Goal: Task Accomplishment & Management: Complete application form

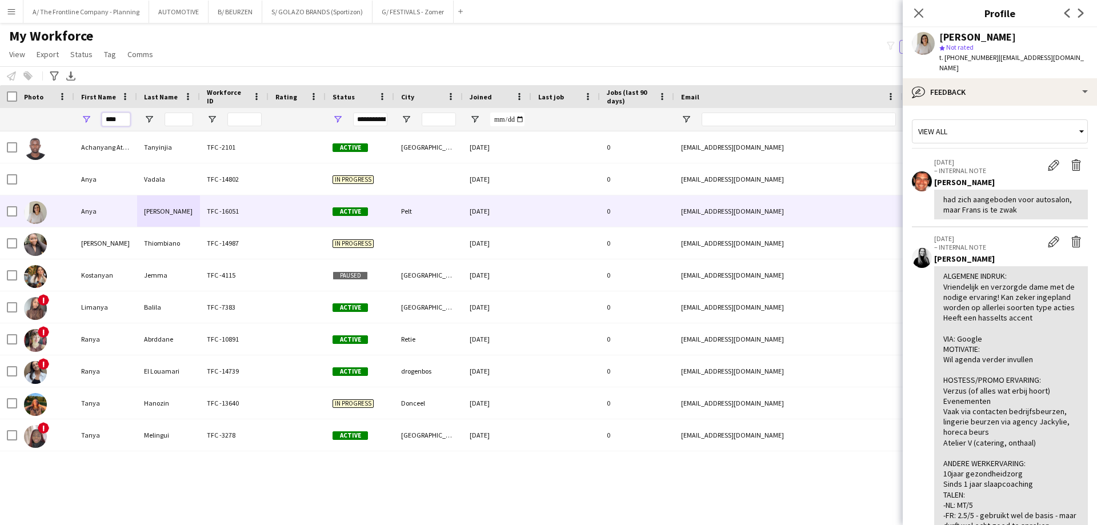
click at [113, 122] on input "****" at bounding box center [116, 120] width 29 height 14
type input "*****"
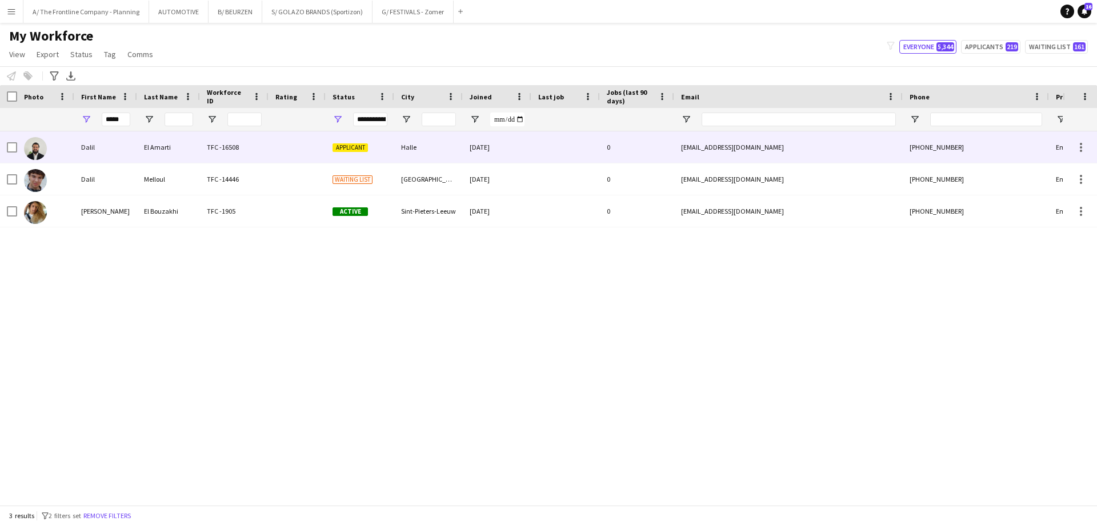
click at [130, 150] on div "Dalil" at bounding box center [105, 146] width 63 height 31
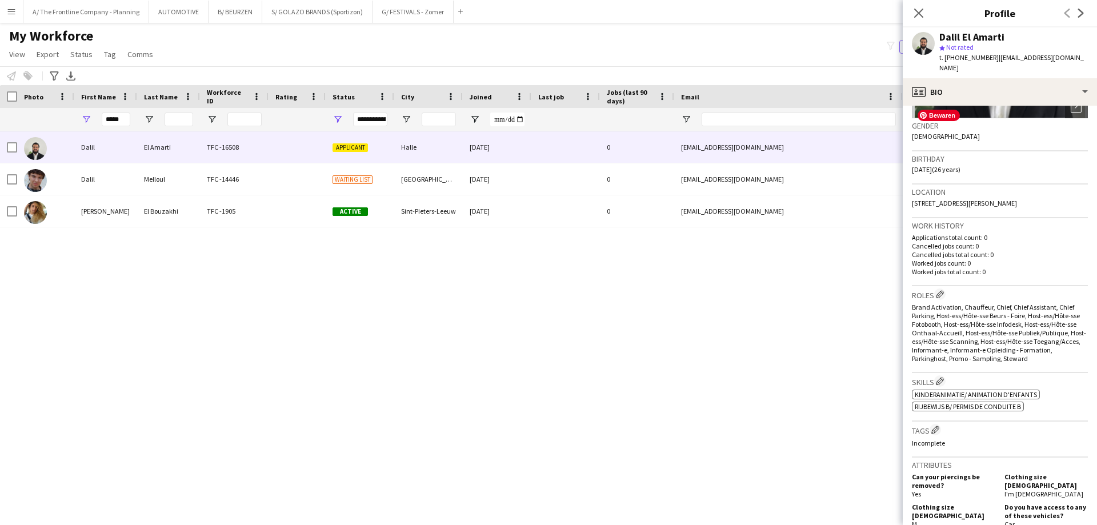
scroll to position [171, 0]
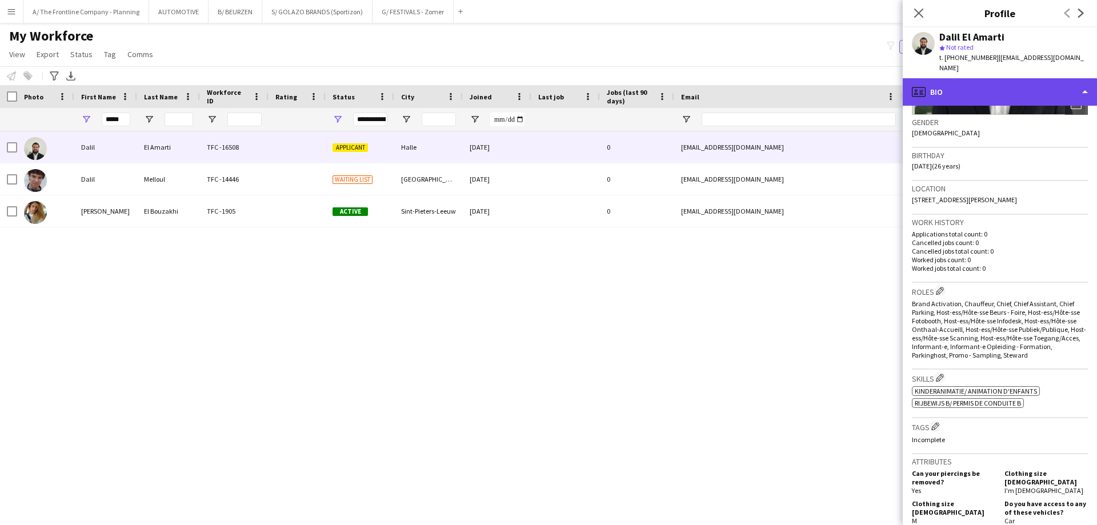
click at [996, 80] on div "profile Bio" at bounding box center [1000, 91] width 194 height 27
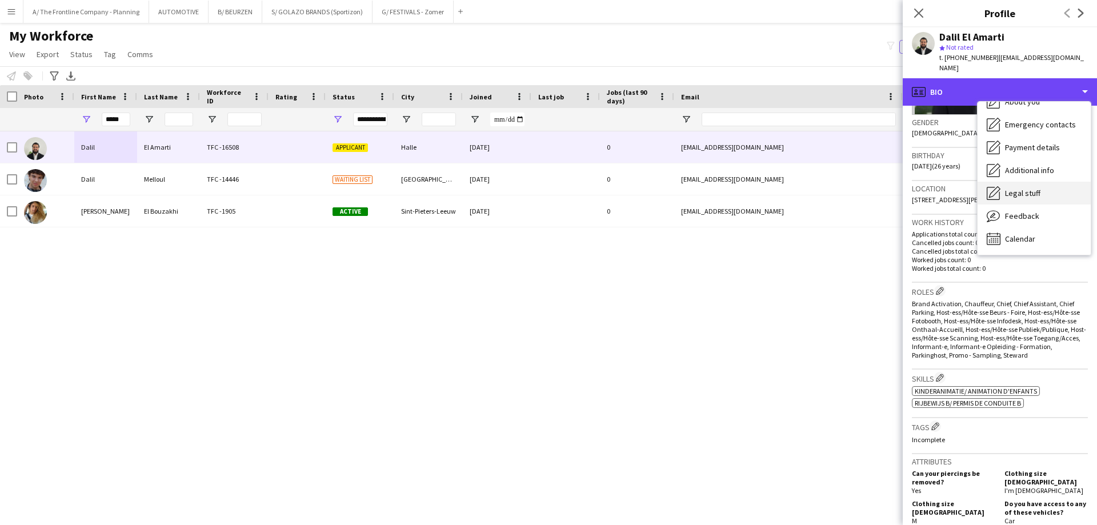
scroll to position [27, 0]
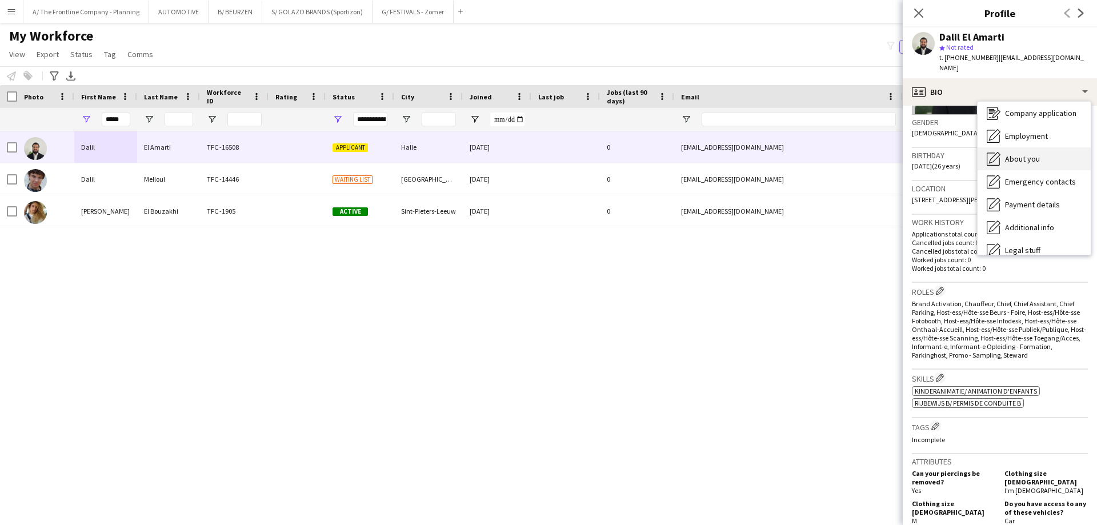
click at [1025, 154] on span "About you" at bounding box center [1022, 159] width 35 height 10
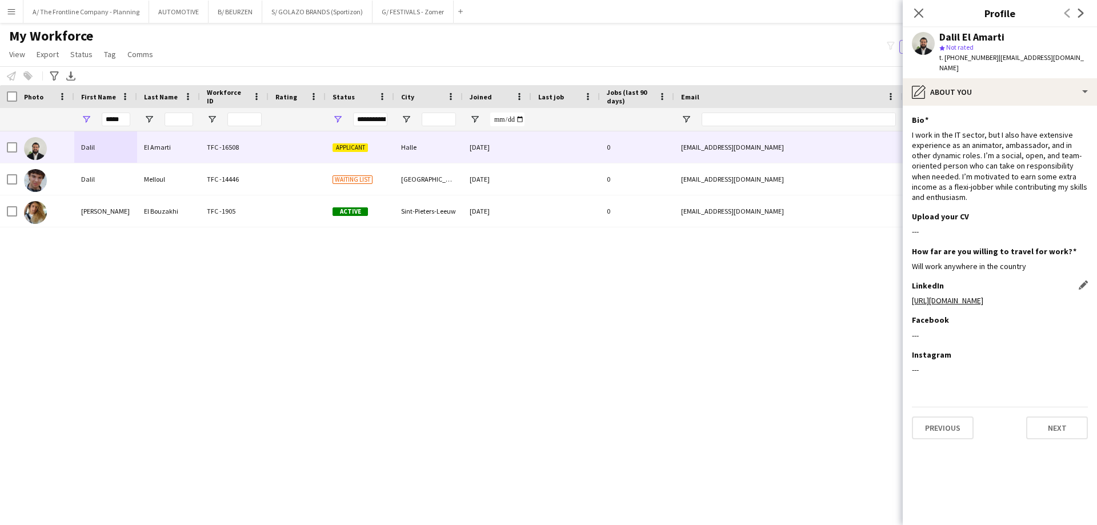
click at [984, 296] on link "[URL][DOMAIN_NAME]" at bounding box center [947, 301] width 71 height 10
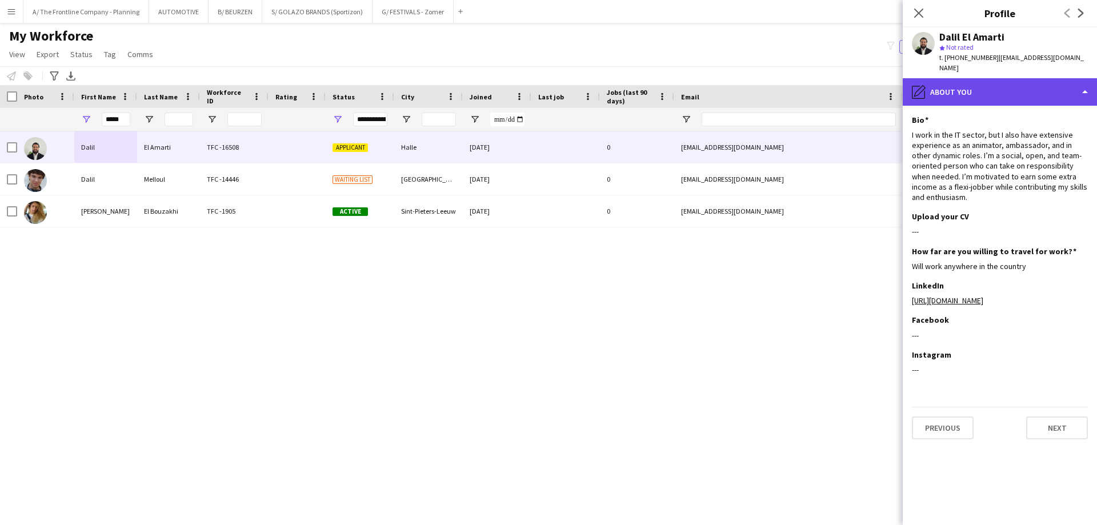
click at [968, 84] on div "pencil4 About you" at bounding box center [1000, 91] width 194 height 27
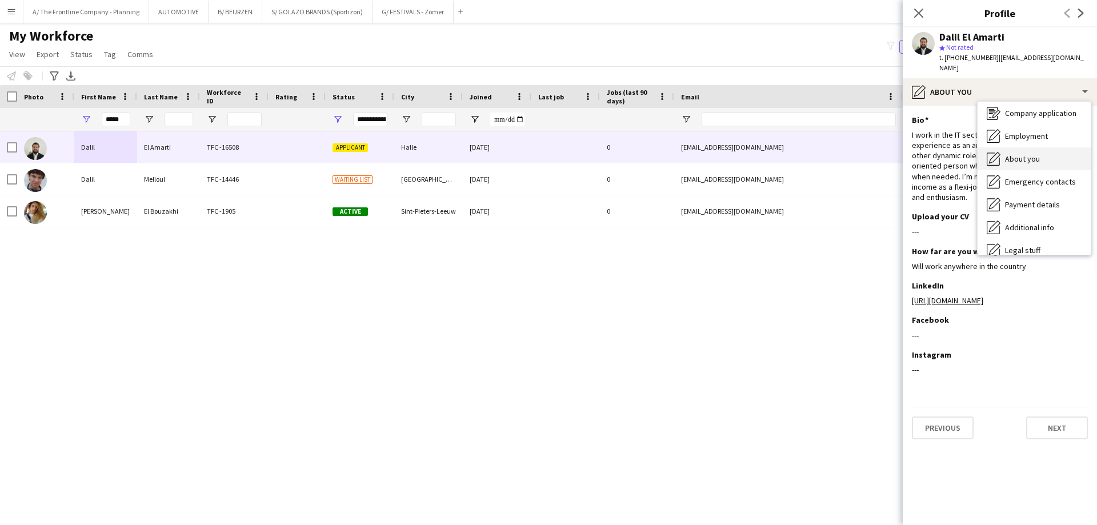
click at [1009, 154] on span "About you" at bounding box center [1022, 159] width 35 height 10
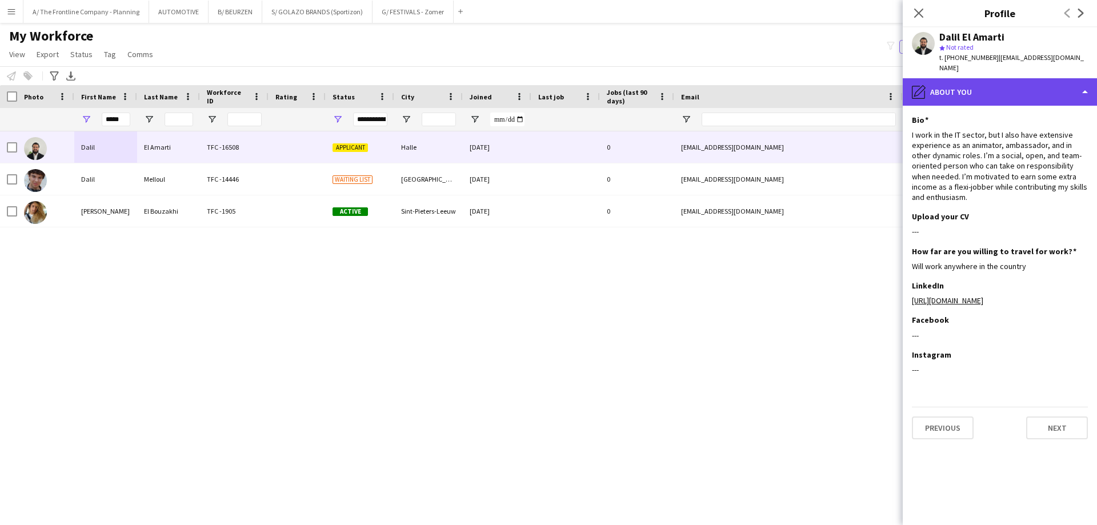
click at [999, 87] on div "pencil4 About you" at bounding box center [1000, 91] width 194 height 27
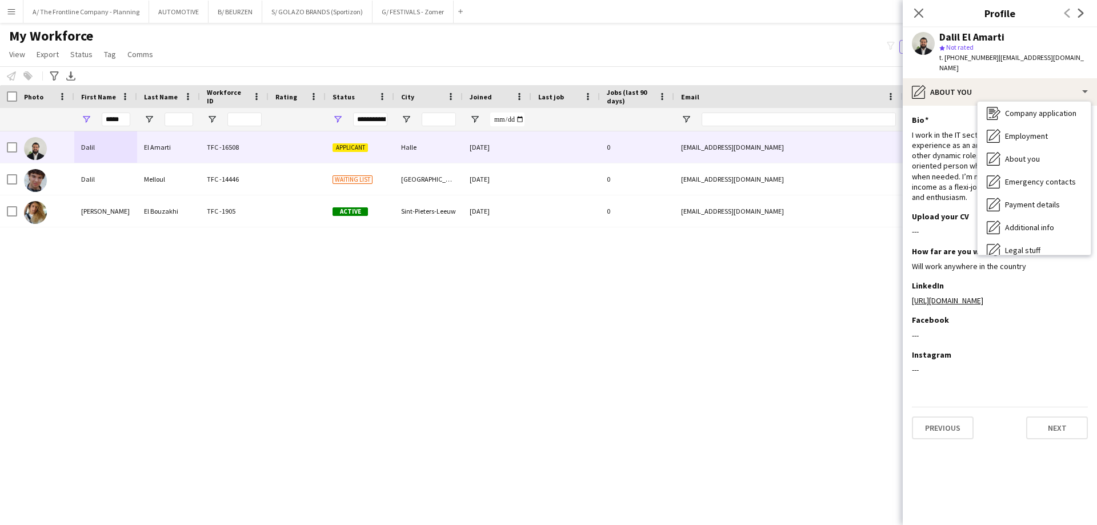
click at [556, 333] on div "Dalil El Amarti TFC -16508 Applicant Halle [DATE] 0 [EMAIL_ADDRESS][DOMAIN_NAME…" at bounding box center [531, 313] width 1063 height 365
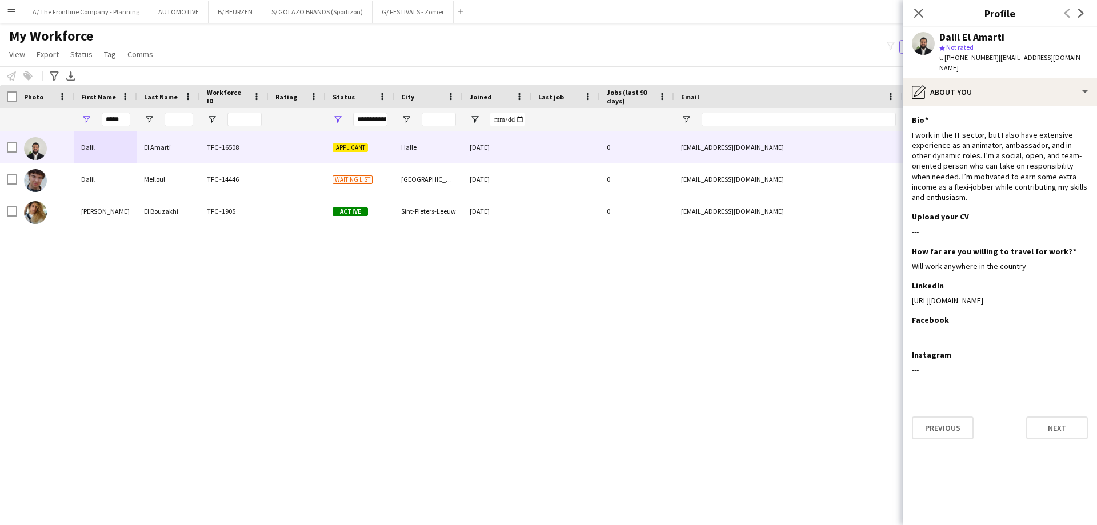
click at [266, 321] on div "Dalil El Amarti TFC -16508 Applicant Halle [DATE] 0 [EMAIL_ADDRESS][DOMAIN_NAME…" at bounding box center [531, 313] width 1063 height 365
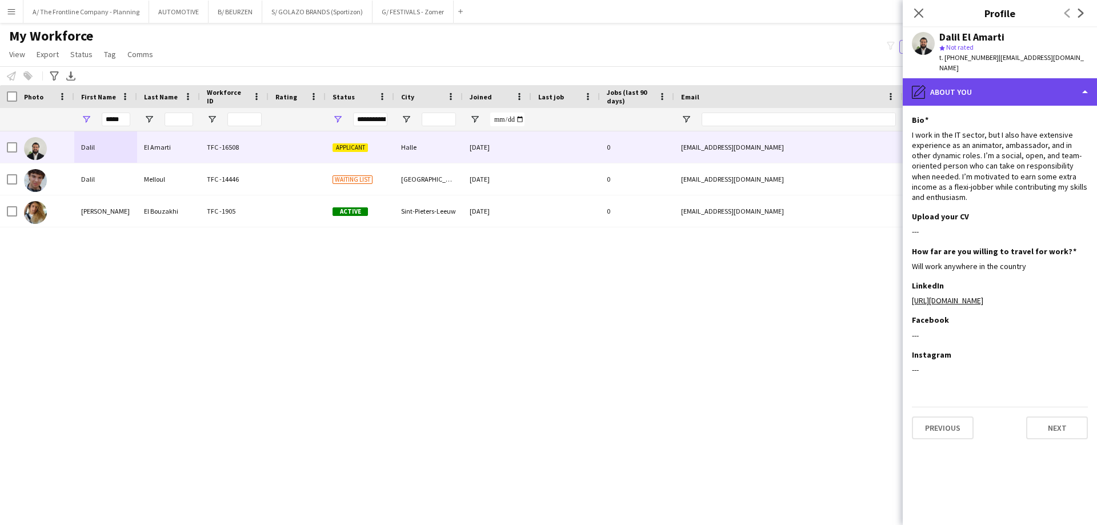
click at [989, 85] on div "pencil4 About you" at bounding box center [1000, 91] width 194 height 27
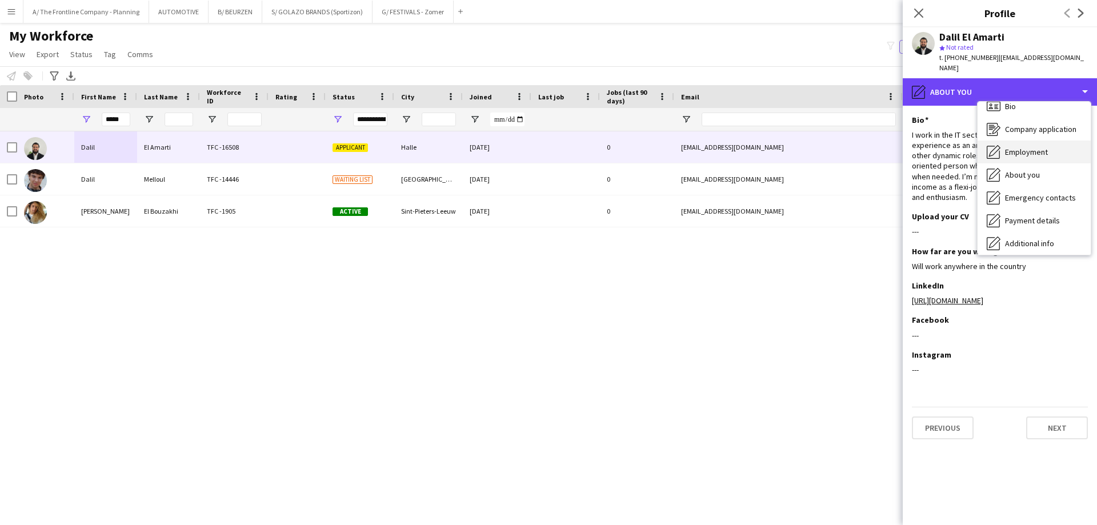
scroll to position [0, 0]
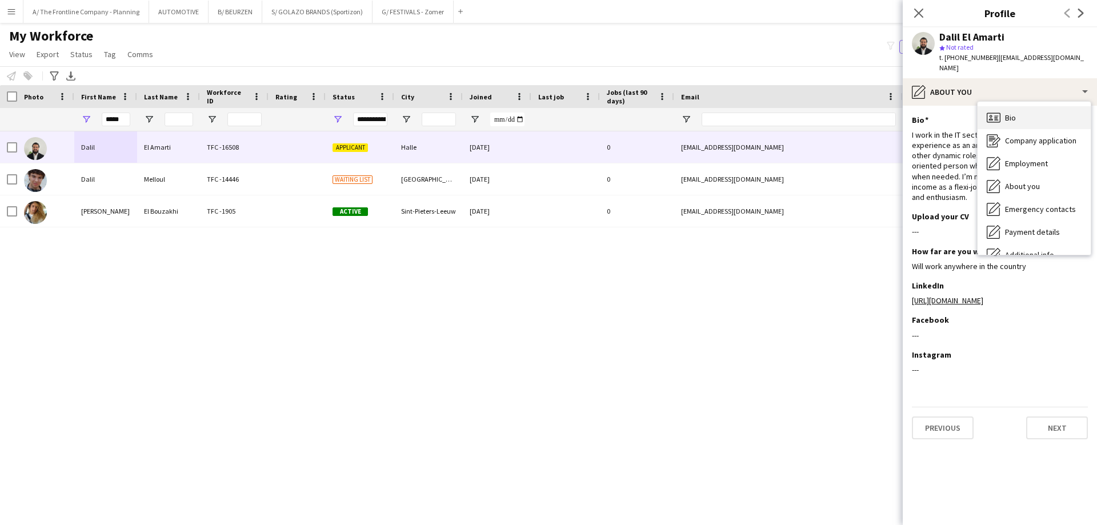
click at [1017, 106] on div "Bio Bio" at bounding box center [1034, 117] width 113 height 23
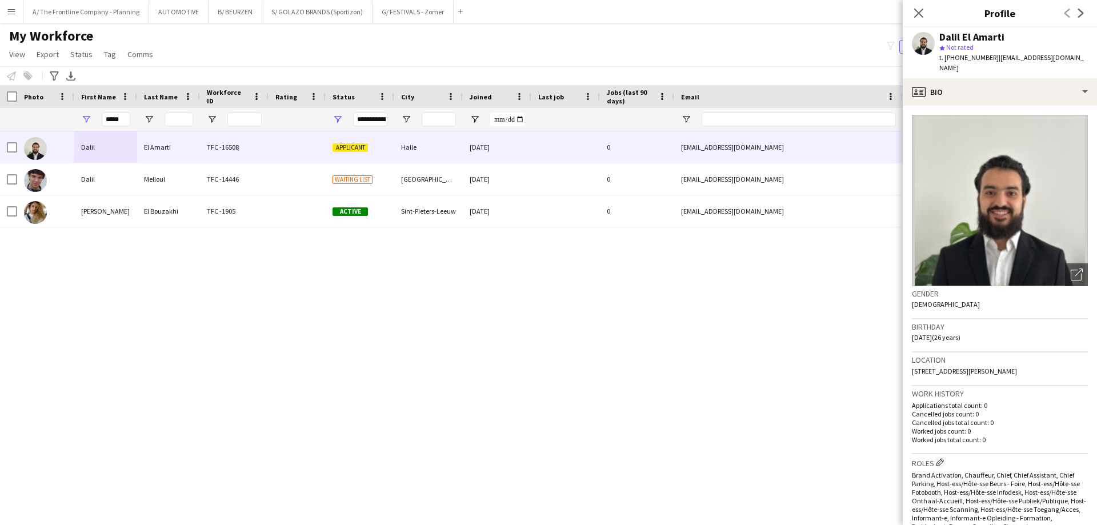
drag, startPoint x: 1035, startPoint y: 364, endPoint x: 913, endPoint y: 364, distance: 121.7
click at [912, 365] on app-crew-profile-bio "Open photos pop-in Gender [DEMOGRAPHIC_DATA] Birthday [DEMOGRAPHIC_DATA] (26 ye…" at bounding box center [1000, 316] width 194 height 420
copy span "[STREET_ADDRESS][PERSON_NAME]"
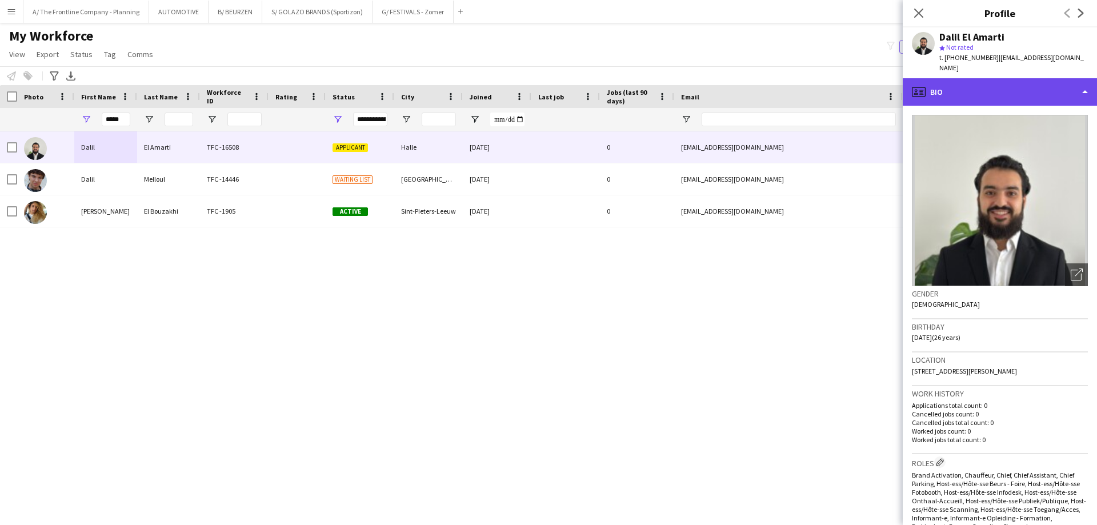
click at [991, 79] on div "profile Bio" at bounding box center [1000, 91] width 194 height 27
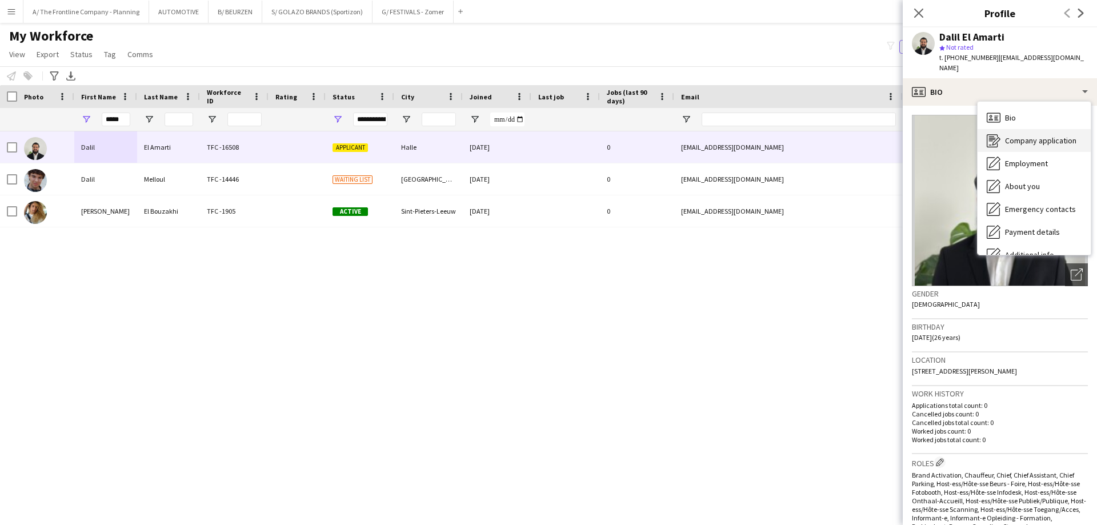
click at [1025, 135] on span "Company application" at bounding box center [1040, 140] width 71 height 10
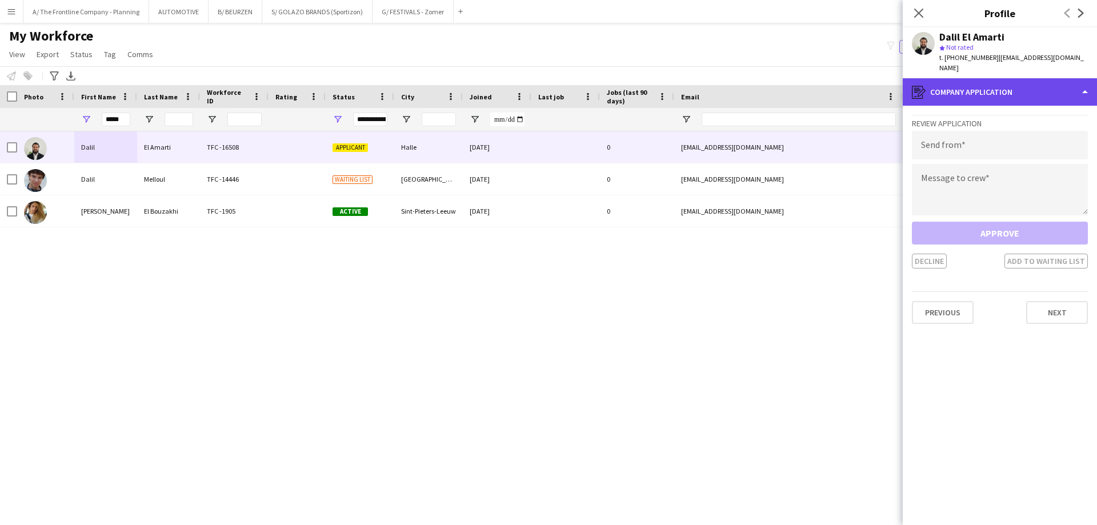
click at [984, 86] on div "register Company application" at bounding box center [1000, 91] width 194 height 27
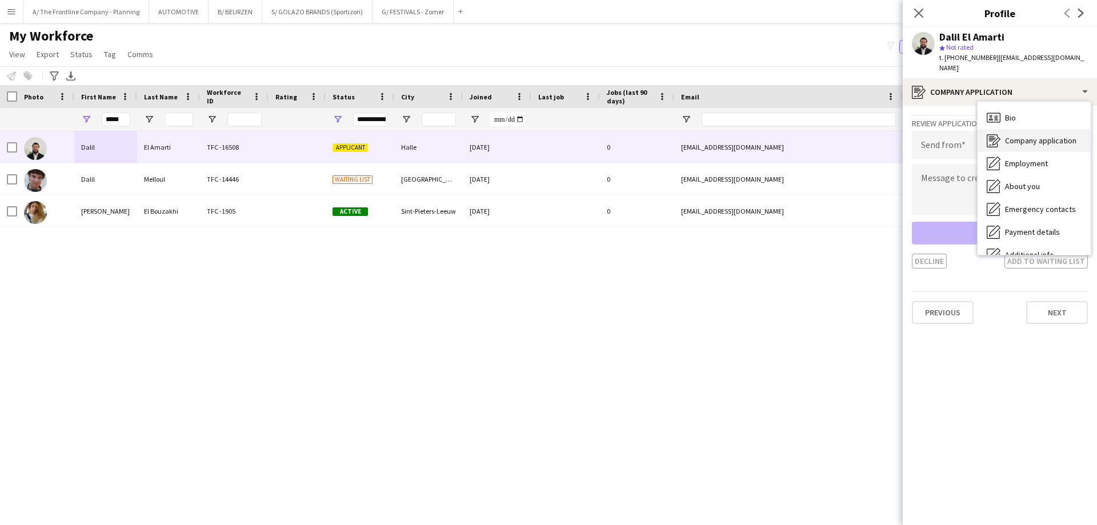
click at [1007, 135] on span "Company application" at bounding box center [1040, 140] width 71 height 10
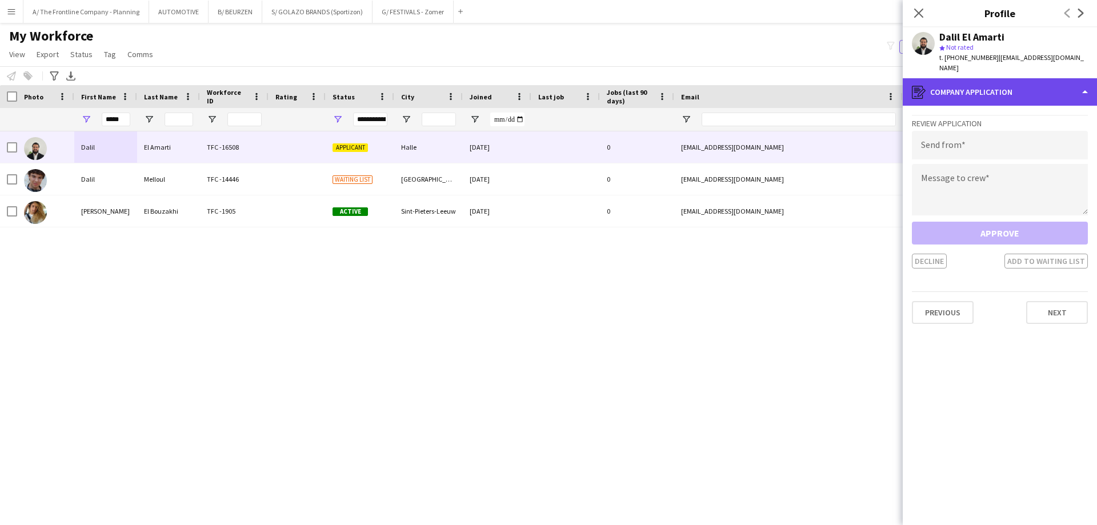
click at [1011, 79] on div "register Company application" at bounding box center [1000, 91] width 194 height 27
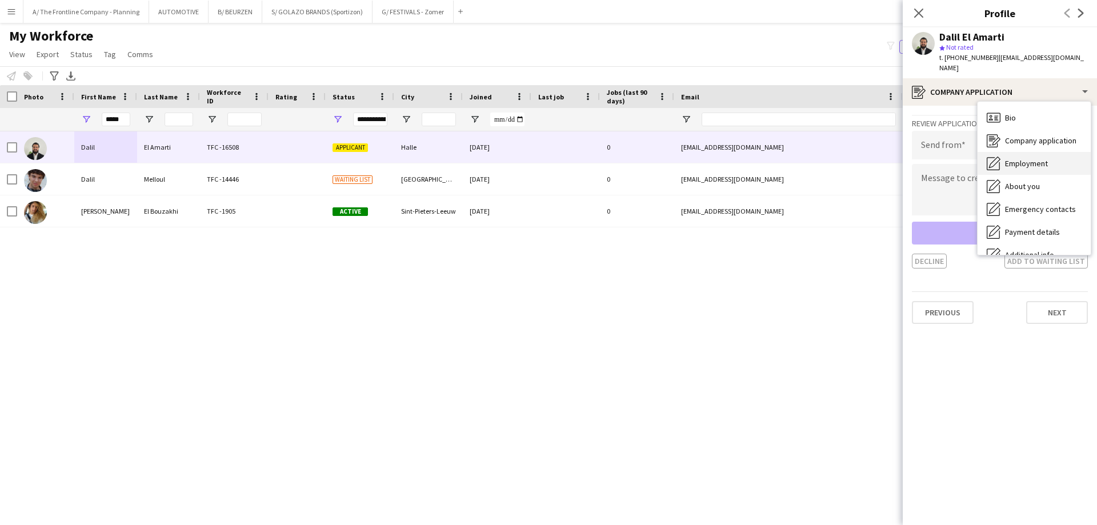
click at [1016, 158] on span "Employment" at bounding box center [1026, 163] width 43 height 10
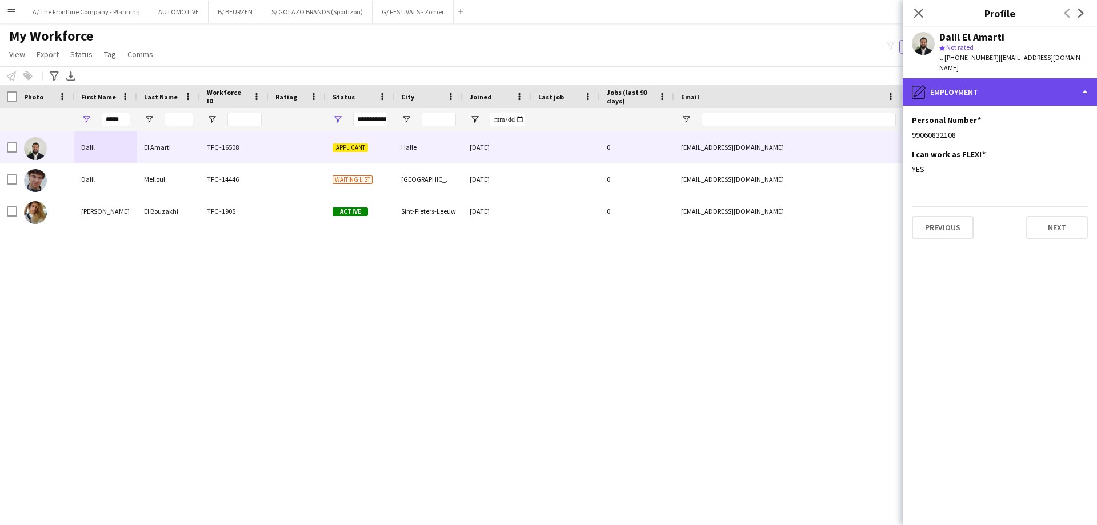
click at [1011, 89] on div "pencil4 Employment" at bounding box center [1000, 91] width 194 height 27
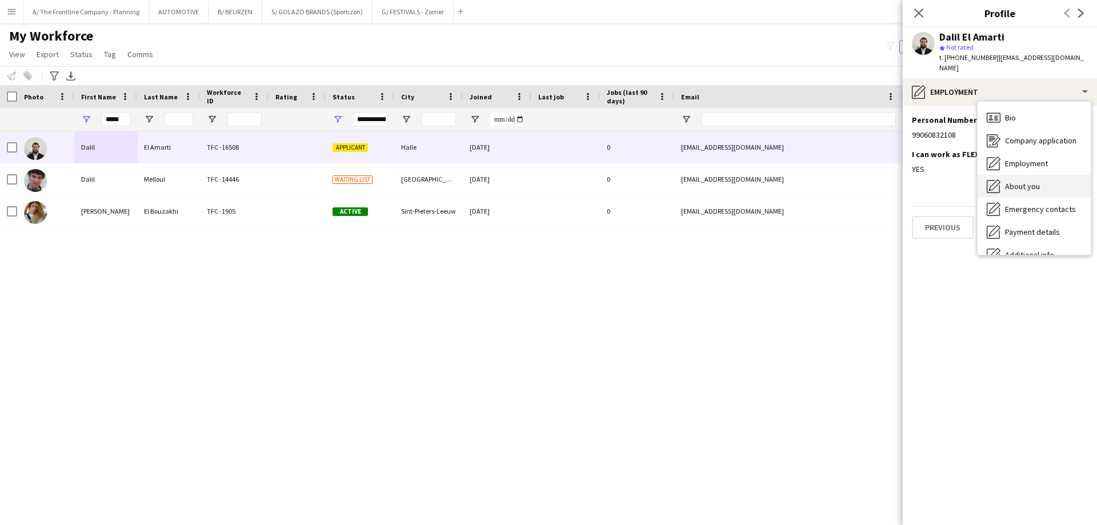
click at [1030, 181] on span "About you" at bounding box center [1022, 186] width 35 height 10
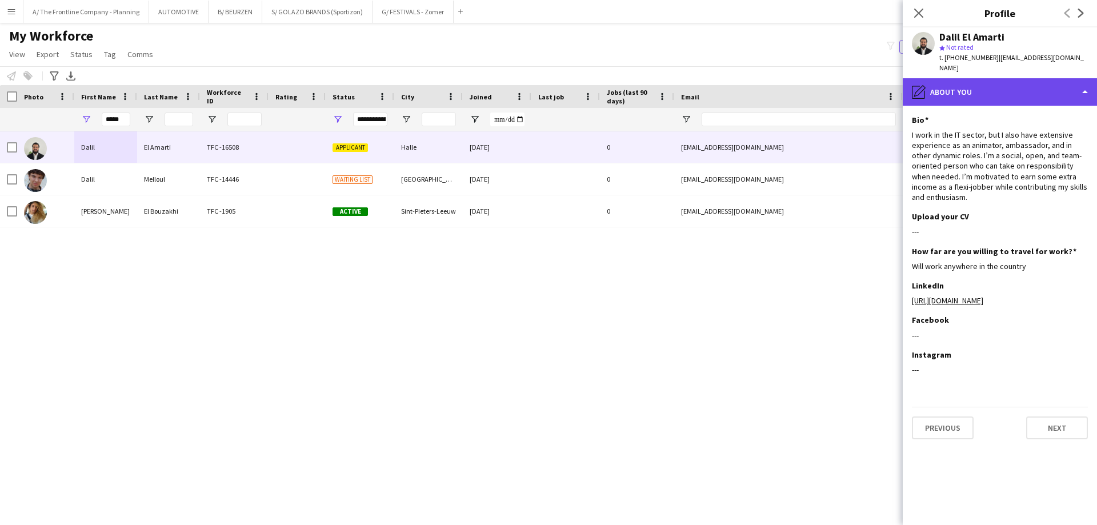
click at [1019, 86] on div "pencil4 About you" at bounding box center [1000, 91] width 194 height 27
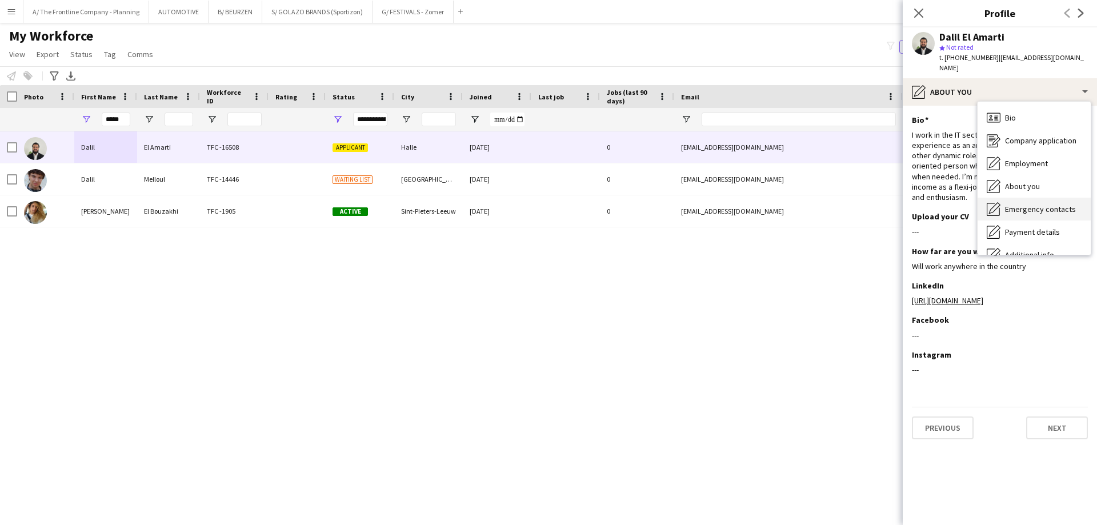
click at [1017, 204] on span "Emergency contacts" at bounding box center [1040, 209] width 71 height 10
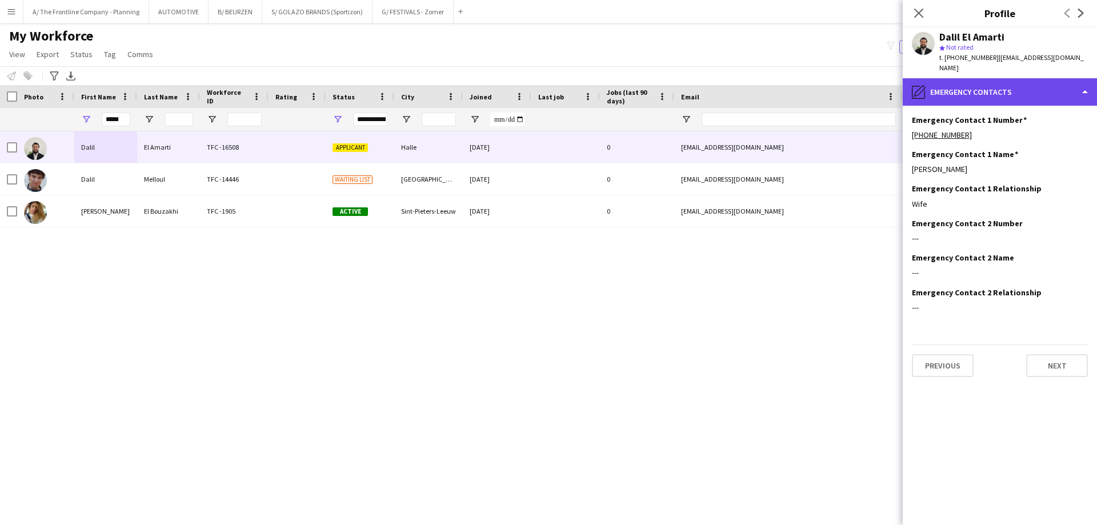
click at [1011, 85] on div "pencil4 Emergency contacts" at bounding box center [1000, 91] width 194 height 27
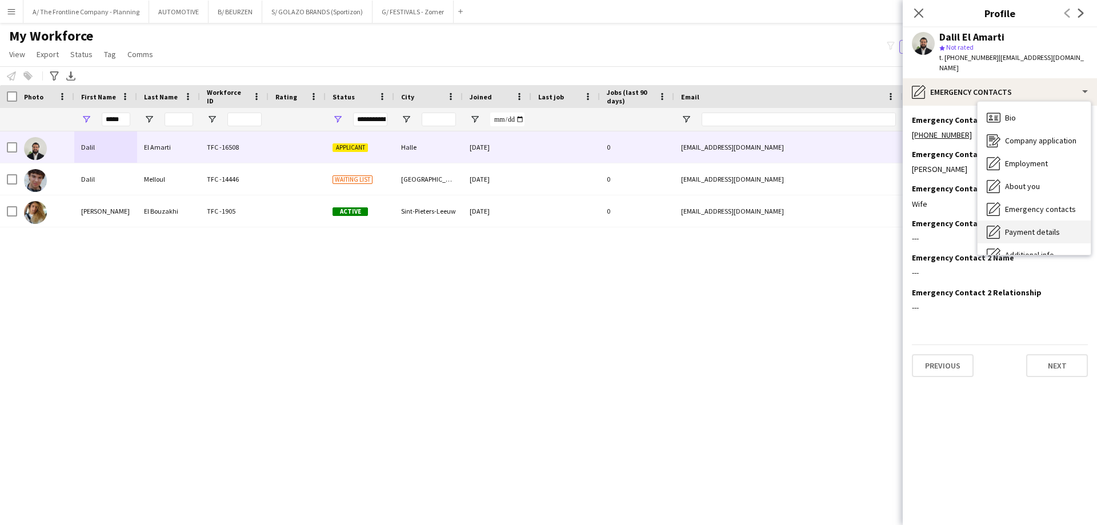
click at [1026, 221] on div "Payment details Payment details" at bounding box center [1034, 232] width 113 height 23
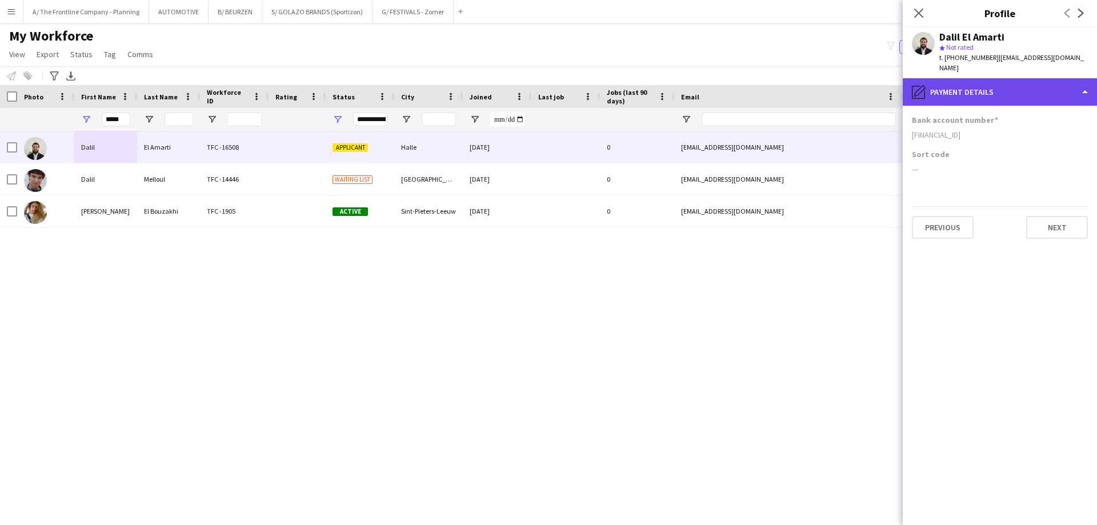
click at [1003, 85] on div "pencil4 Payment details" at bounding box center [1000, 91] width 194 height 27
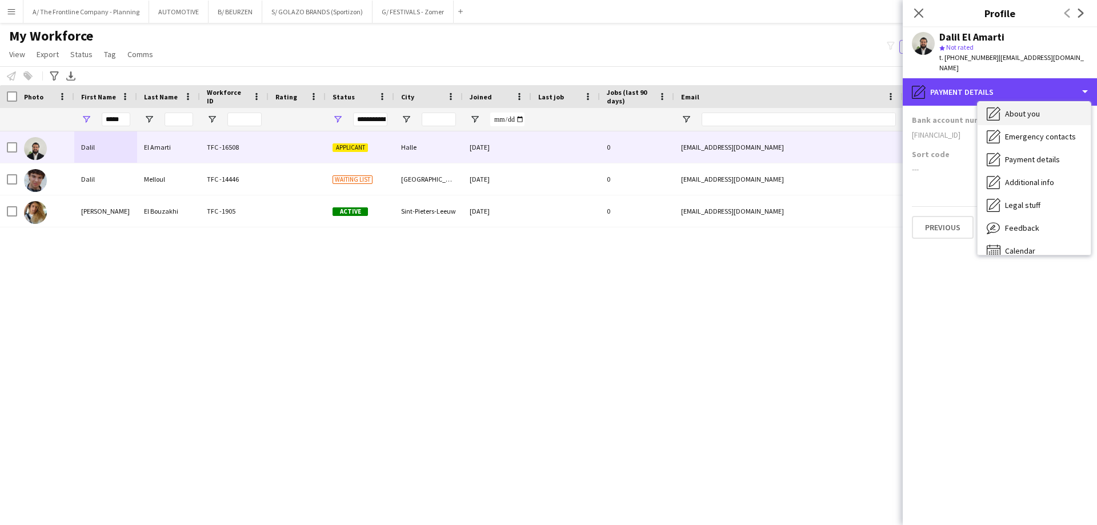
scroll to position [85, 0]
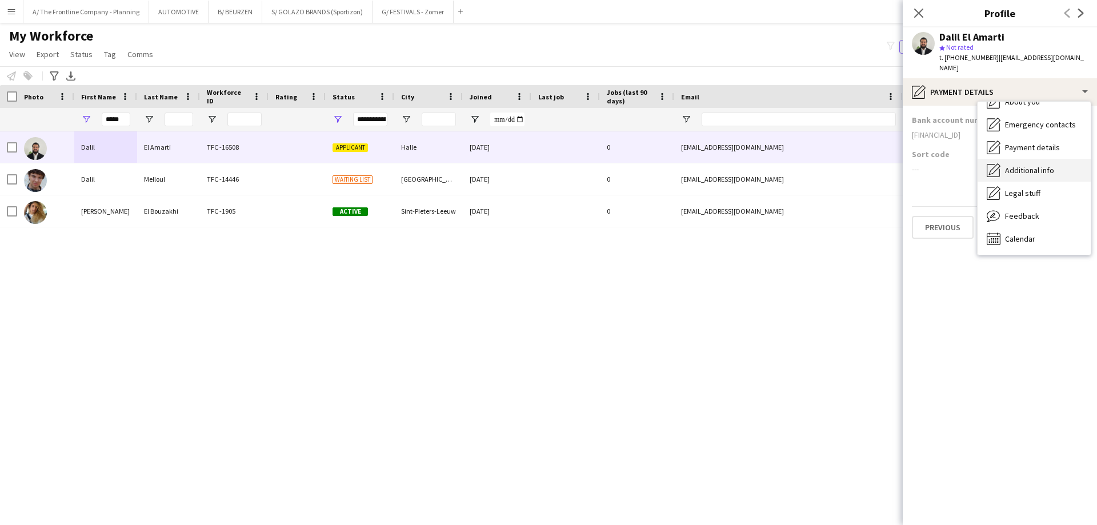
click at [1013, 165] on span "Additional info" at bounding box center [1029, 170] width 49 height 10
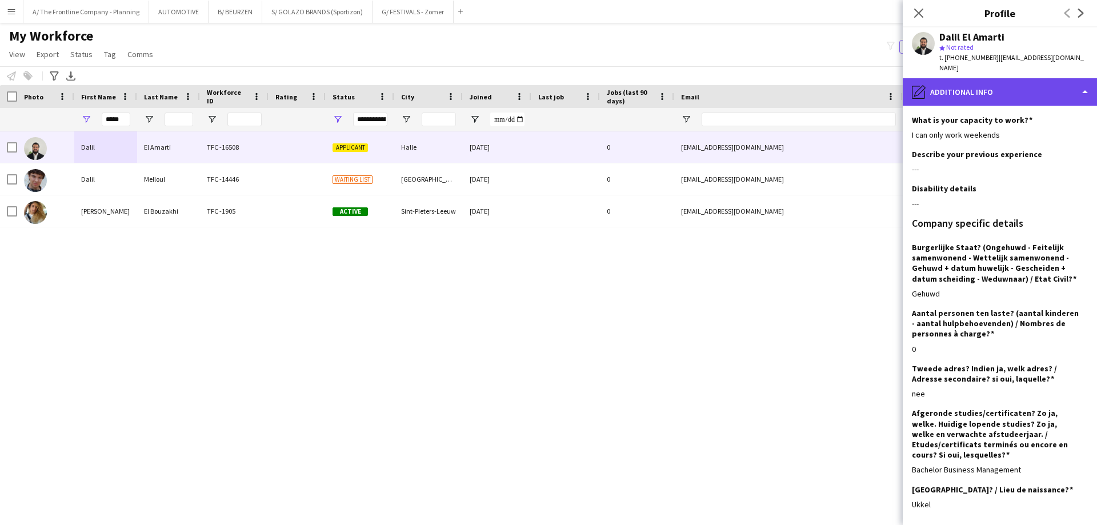
click at [1000, 79] on div "pencil4 Additional info" at bounding box center [1000, 91] width 194 height 27
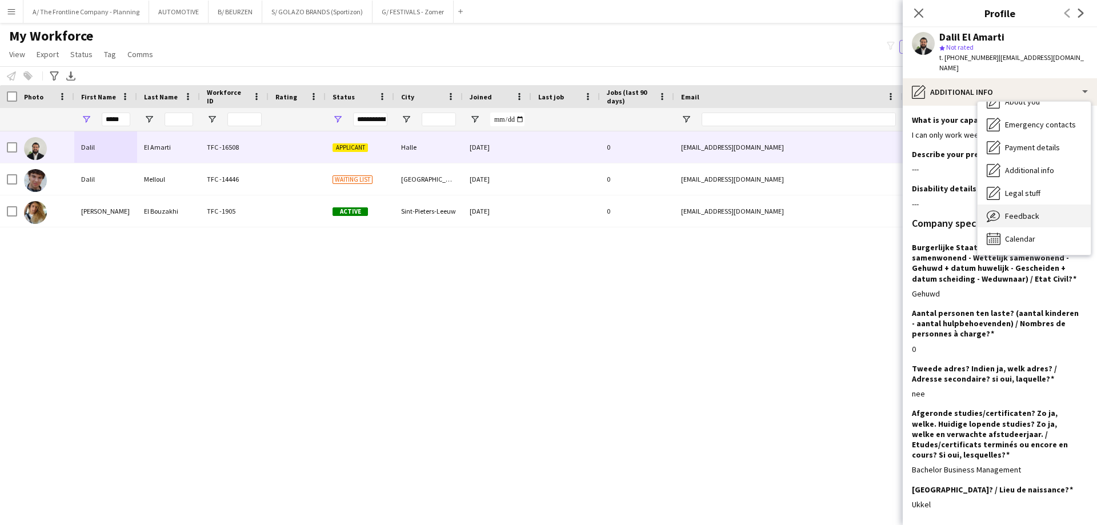
click at [1014, 211] on span "Feedback" at bounding box center [1022, 216] width 34 height 10
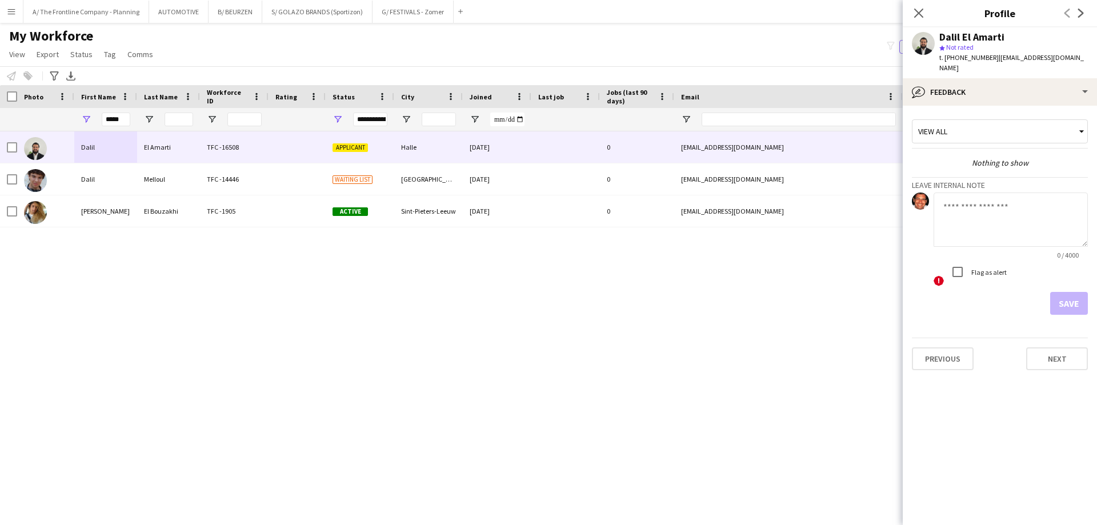
click at [1001, 115] on div "View all Nothing to show Leave internal note 0 / 4000 ! Flag as alert Save" at bounding box center [1000, 215] width 176 height 200
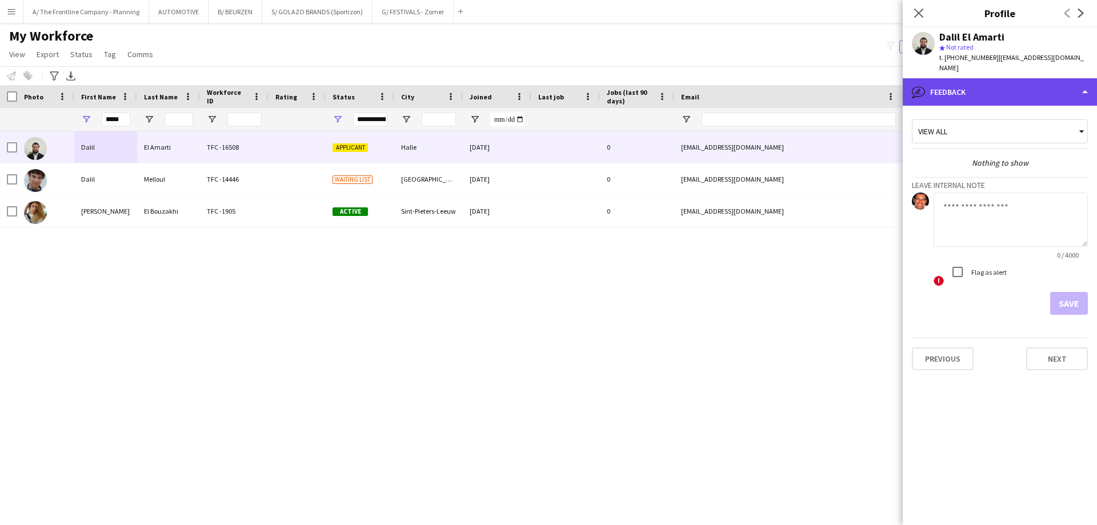
click at [1001, 94] on div "bubble-pencil Feedback" at bounding box center [1000, 91] width 194 height 27
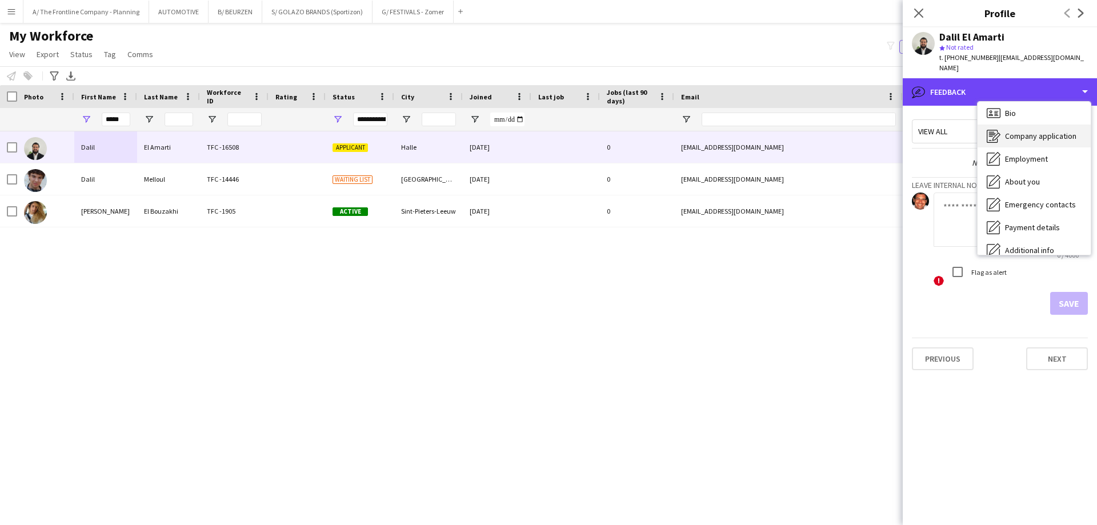
scroll to position [0, 0]
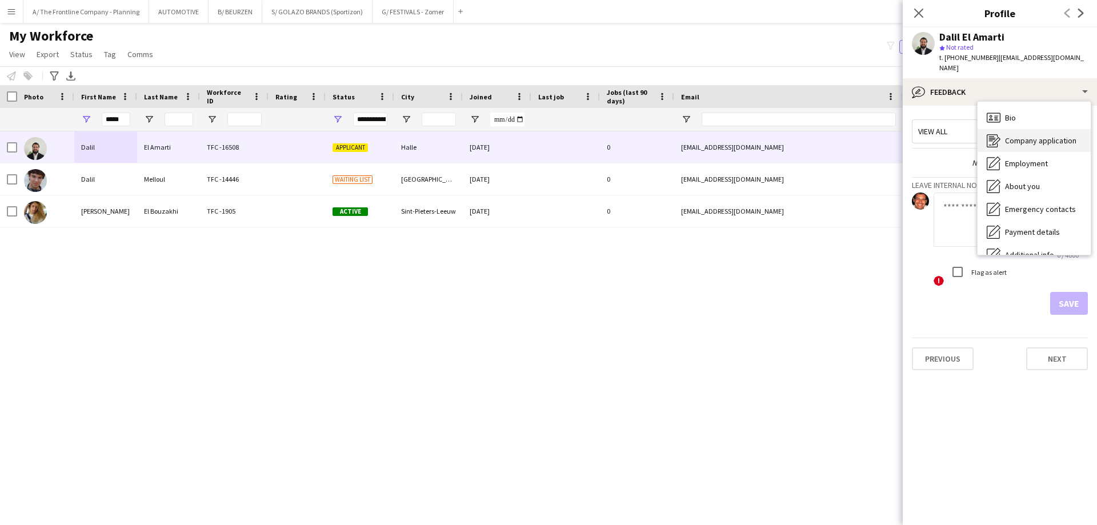
click at [1024, 135] on span "Company application" at bounding box center [1040, 140] width 71 height 10
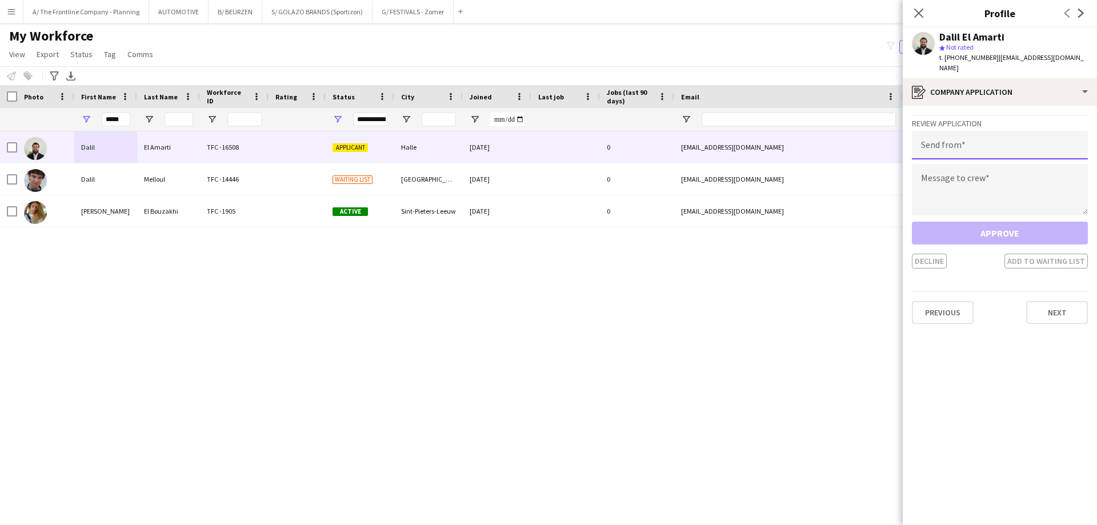
click at [955, 131] on input "email" at bounding box center [1000, 145] width 176 height 29
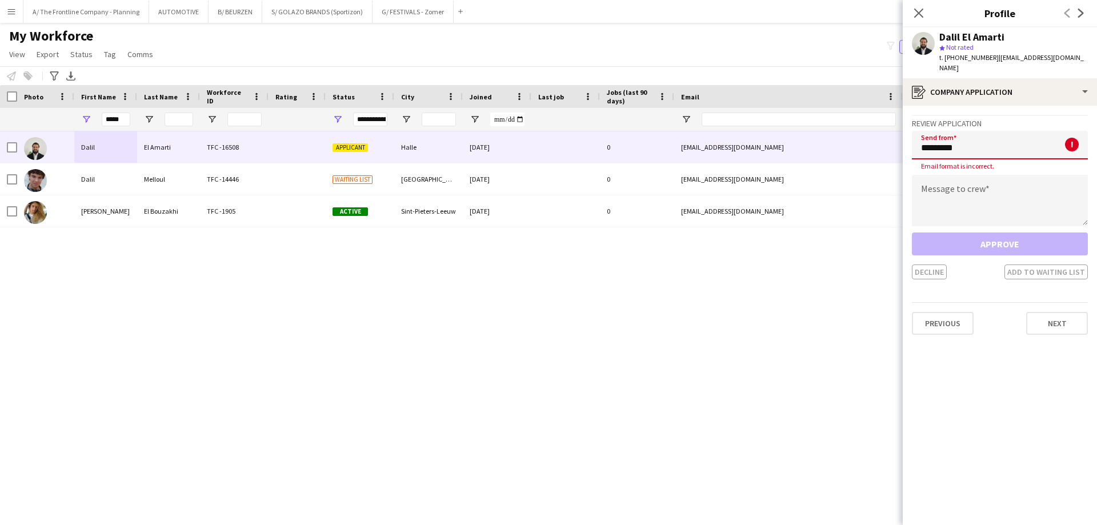
click at [977, 141] on input "*********" at bounding box center [1000, 145] width 176 height 29
click at [989, 133] on input "*********" at bounding box center [1000, 145] width 176 height 29
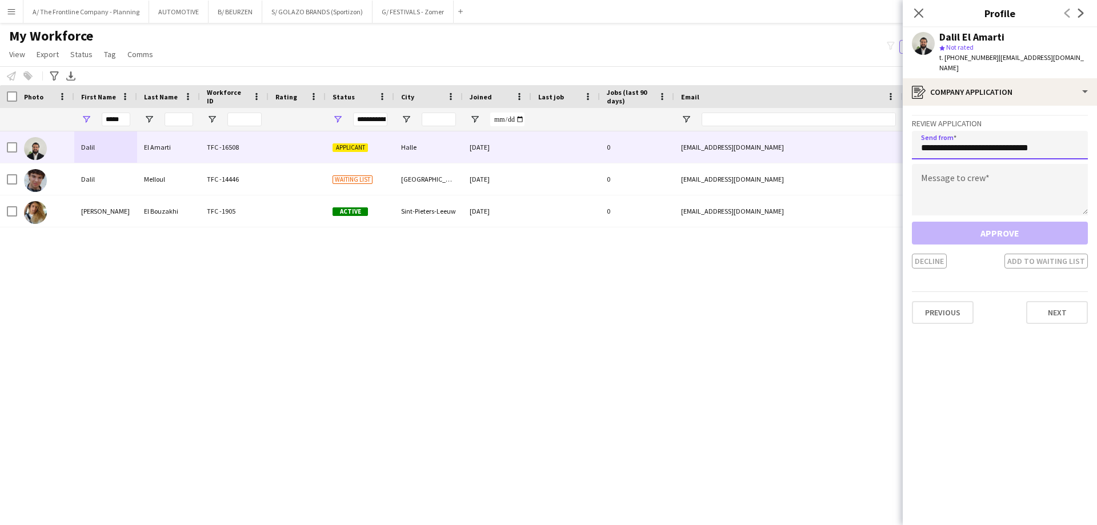
type input "**********"
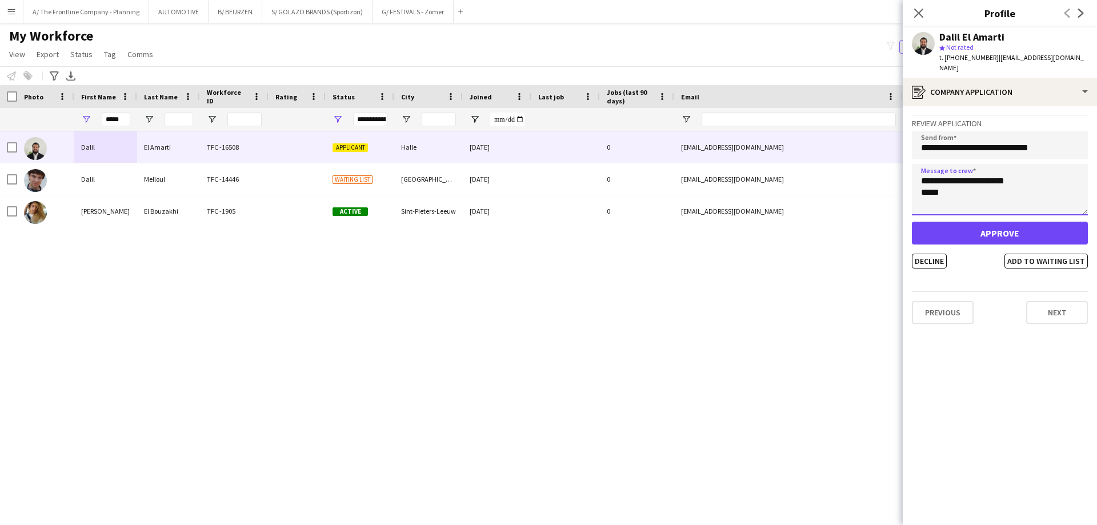
type textarea "**********"
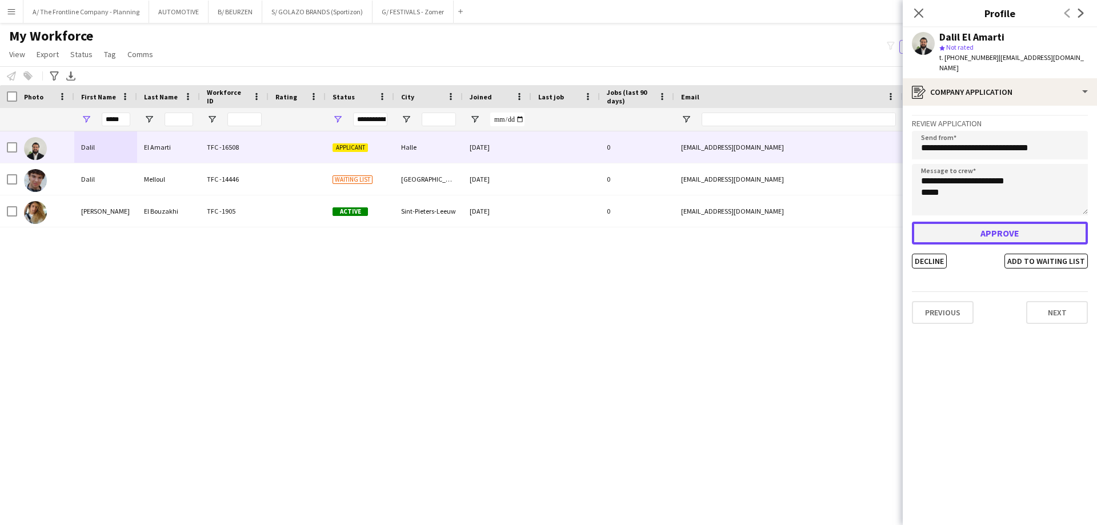
click at [999, 222] on button "Approve" at bounding box center [1000, 233] width 176 height 23
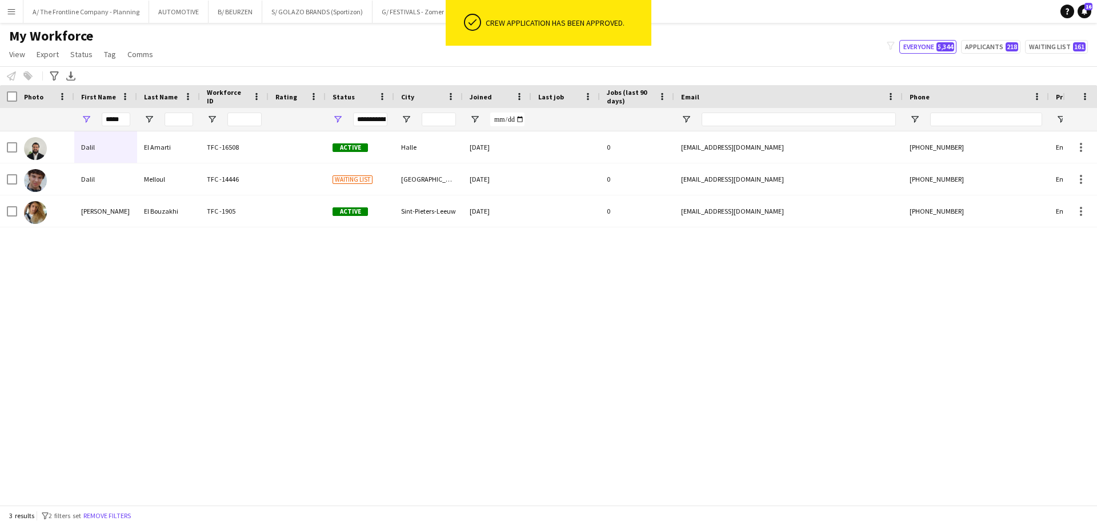
click at [528, 305] on div "Dalil El Amarti TFC -16508 Active Halle [DATE] 0 [EMAIL_ADDRESS][DOMAIN_NAME] […" at bounding box center [531, 313] width 1063 height 365
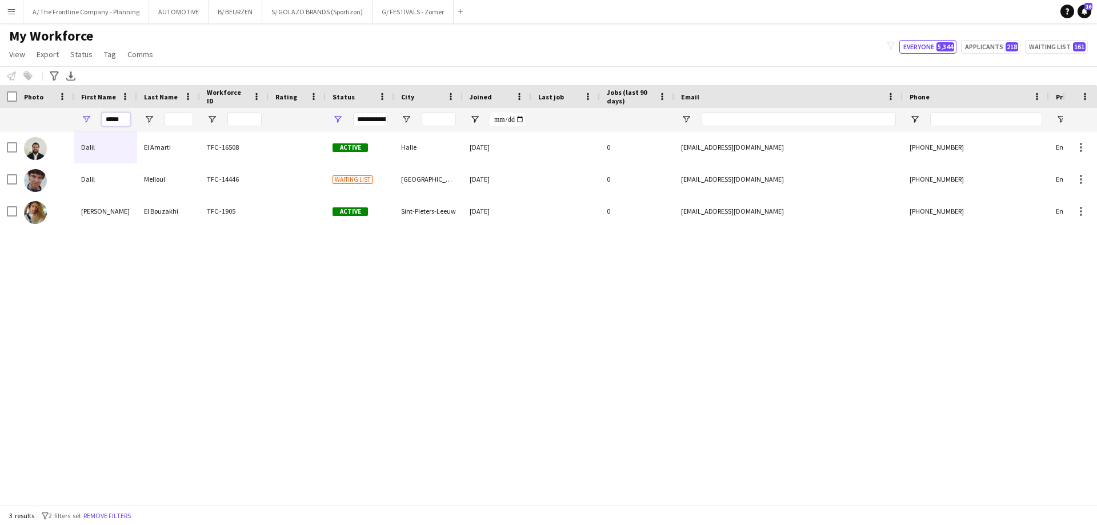
click at [112, 122] on input "*****" at bounding box center [116, 120] width 29 height 14
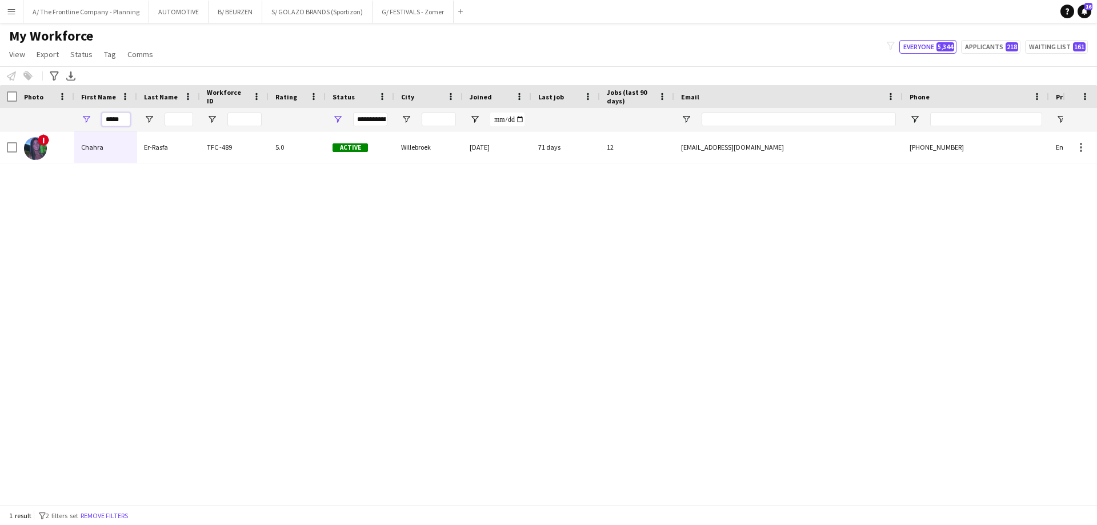
type input "*****"
